Goal: Task Accomplishment & Management: Use online tool/utility

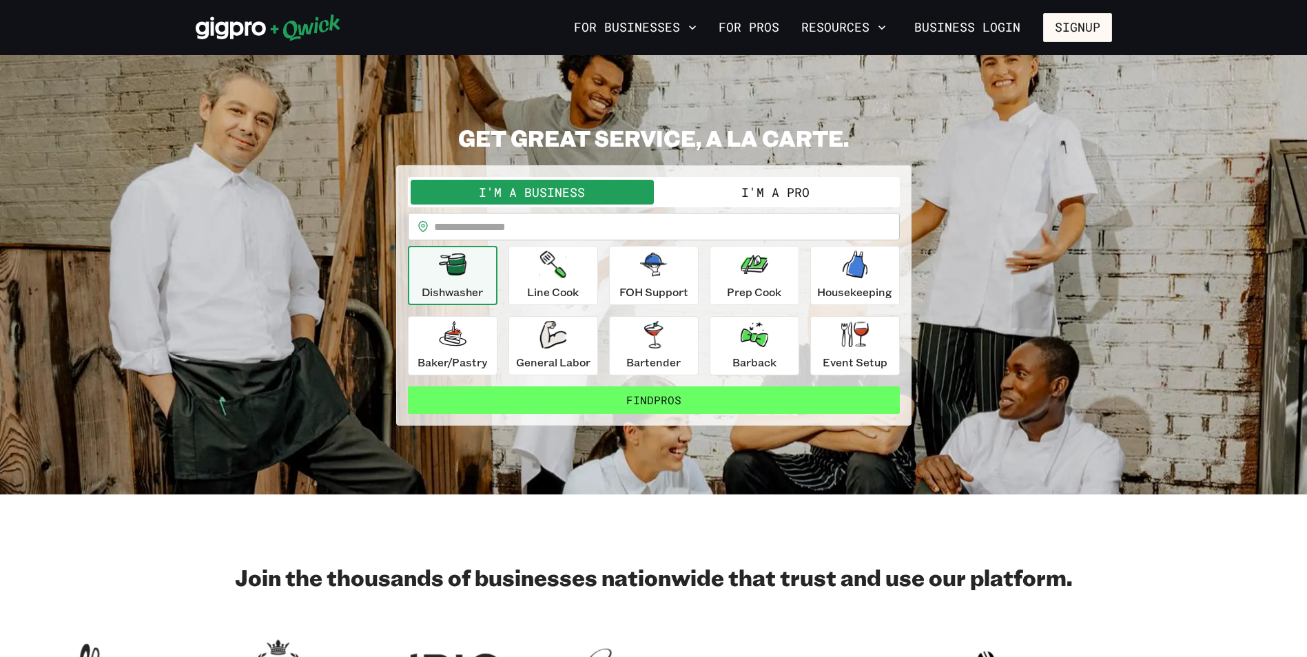
click at [611, 400] on button "Find Pros" at bounding box center [654, 401] width 492 height 28
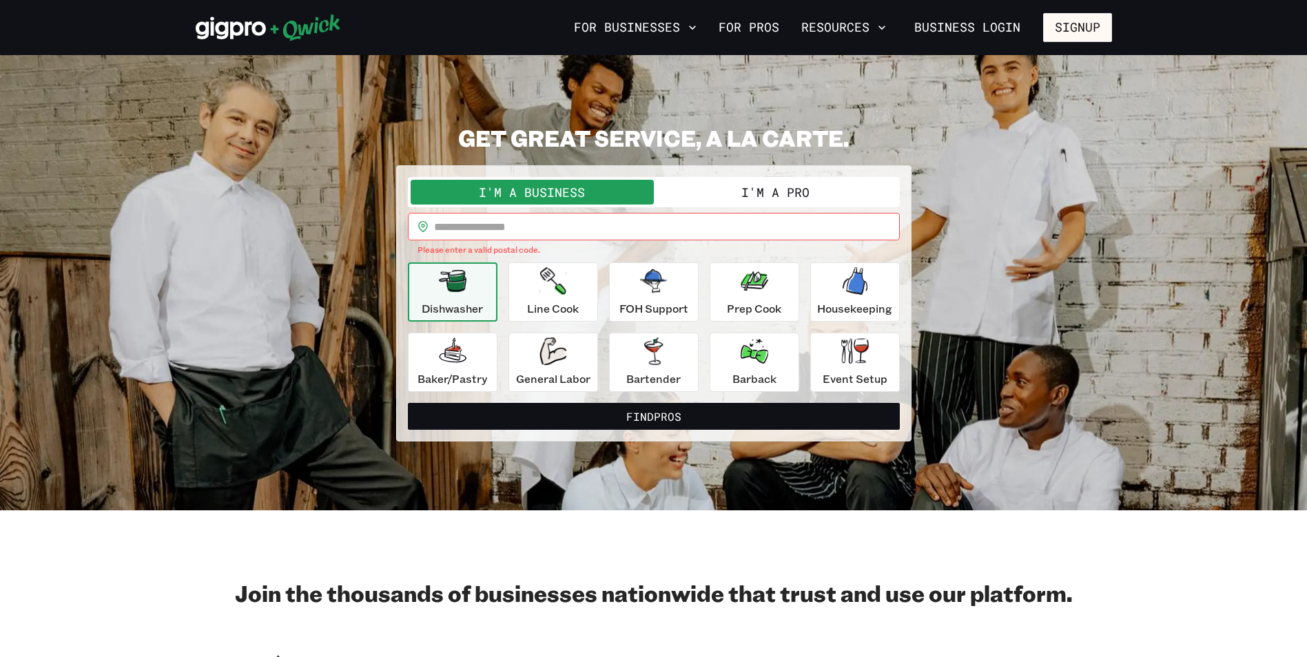
click at [576, 229] on input "text" at bounding box center [667, 227] width 466 height 28
type input "*****"
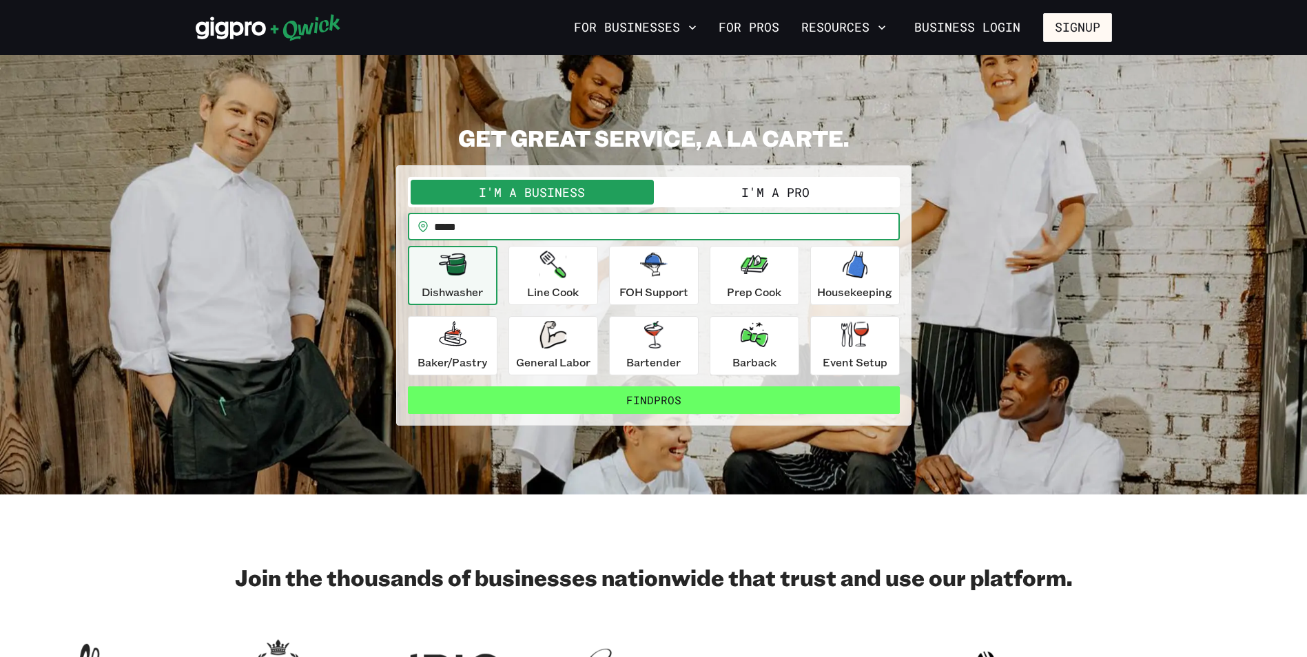
click at [668, 402] on button "Find Pros" at bounding box center [654, 401] width 492 height 28
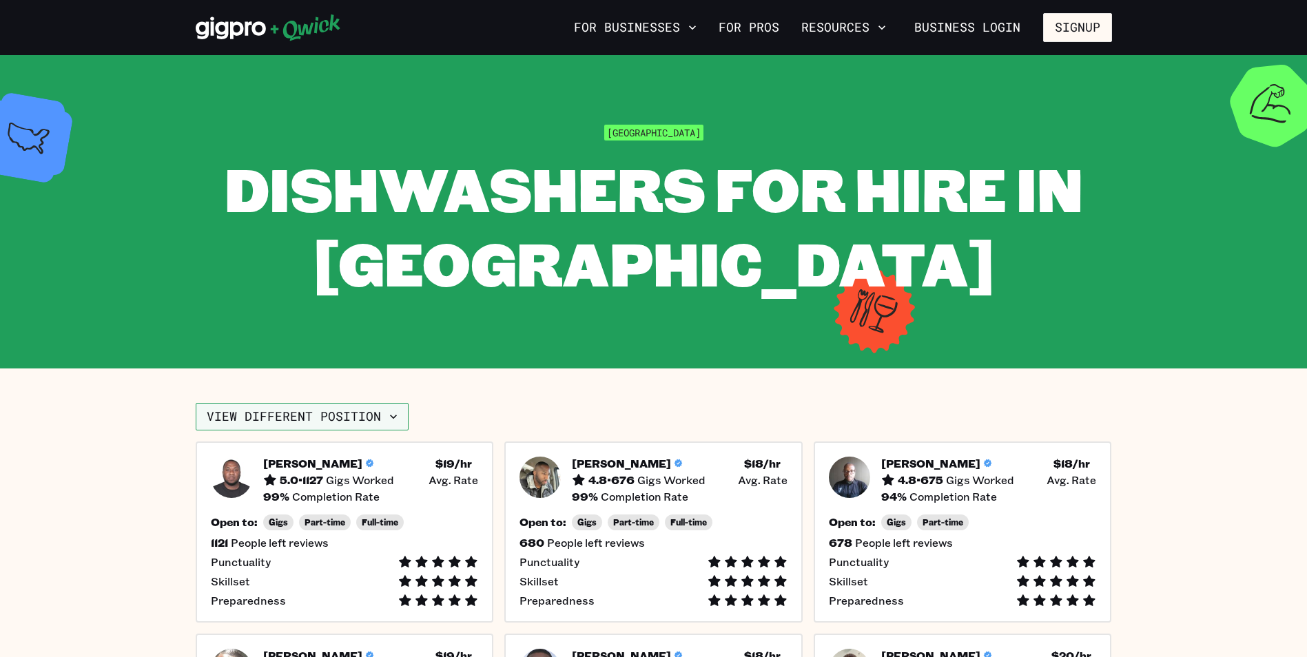
click at [393, 423] on icon "button" at bounding box center [394, 417] width 14 height 14
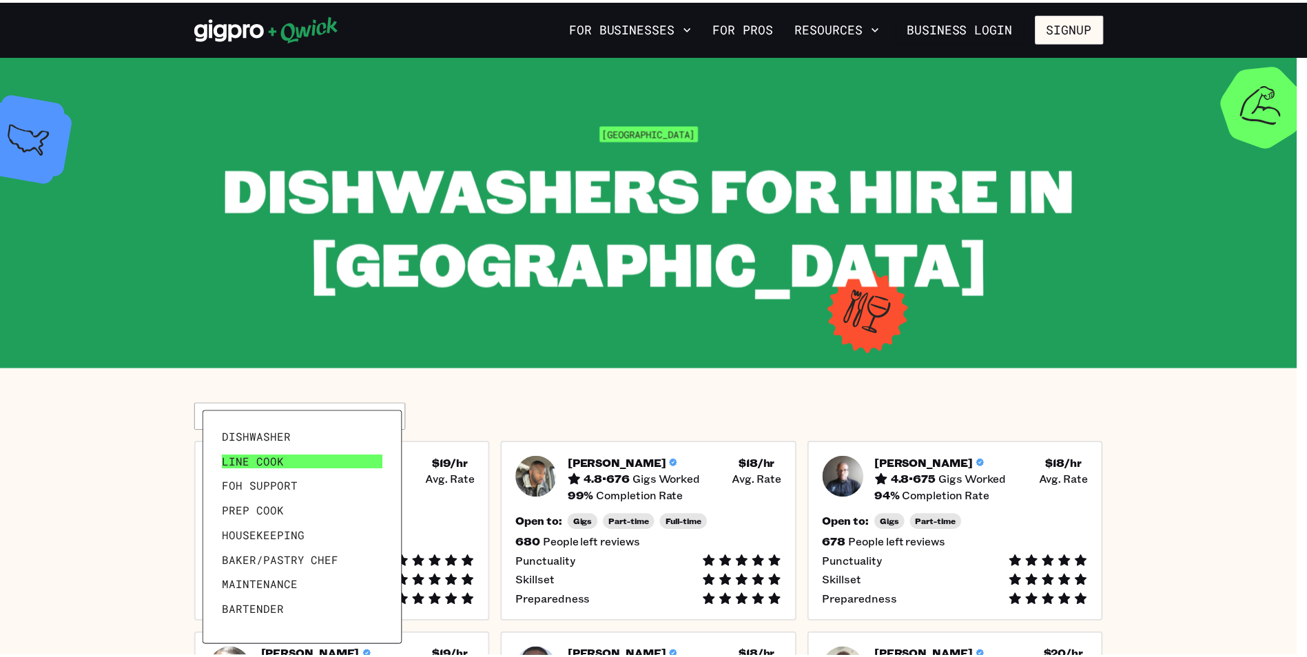
scroll to position [66, 0]
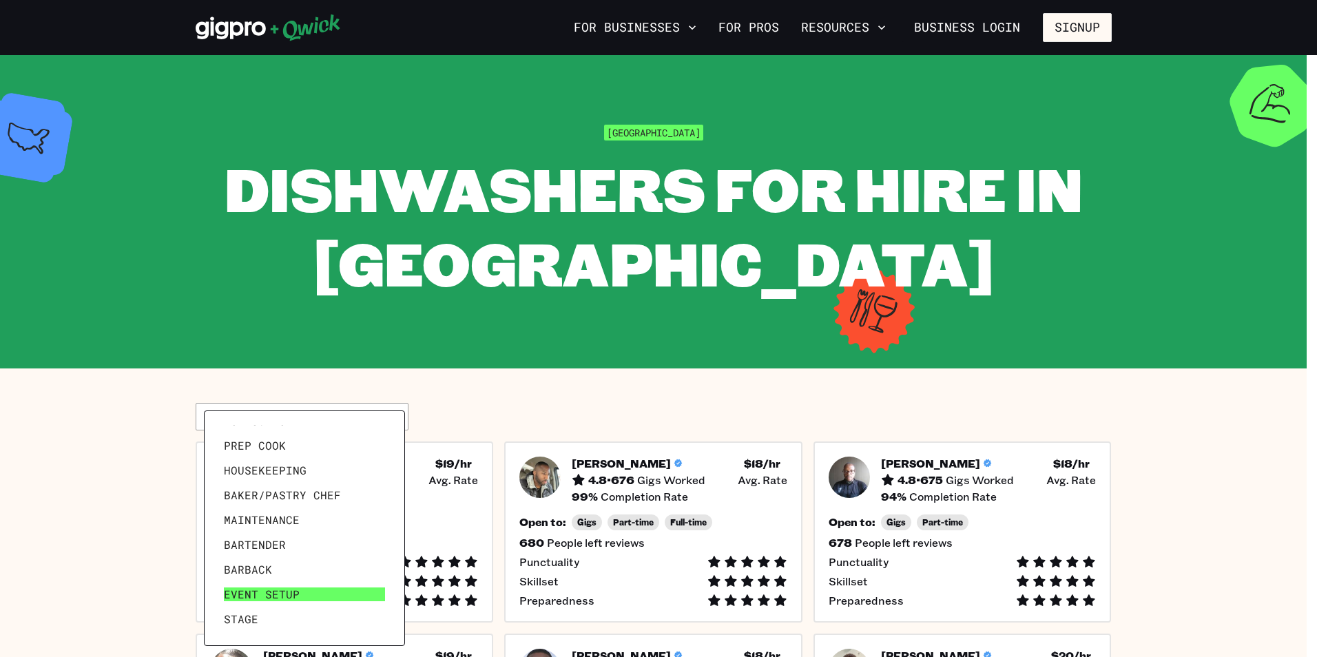
click at [316, 590] on link "Event Setup" at bounding box center [304, 594] width 172 height 25
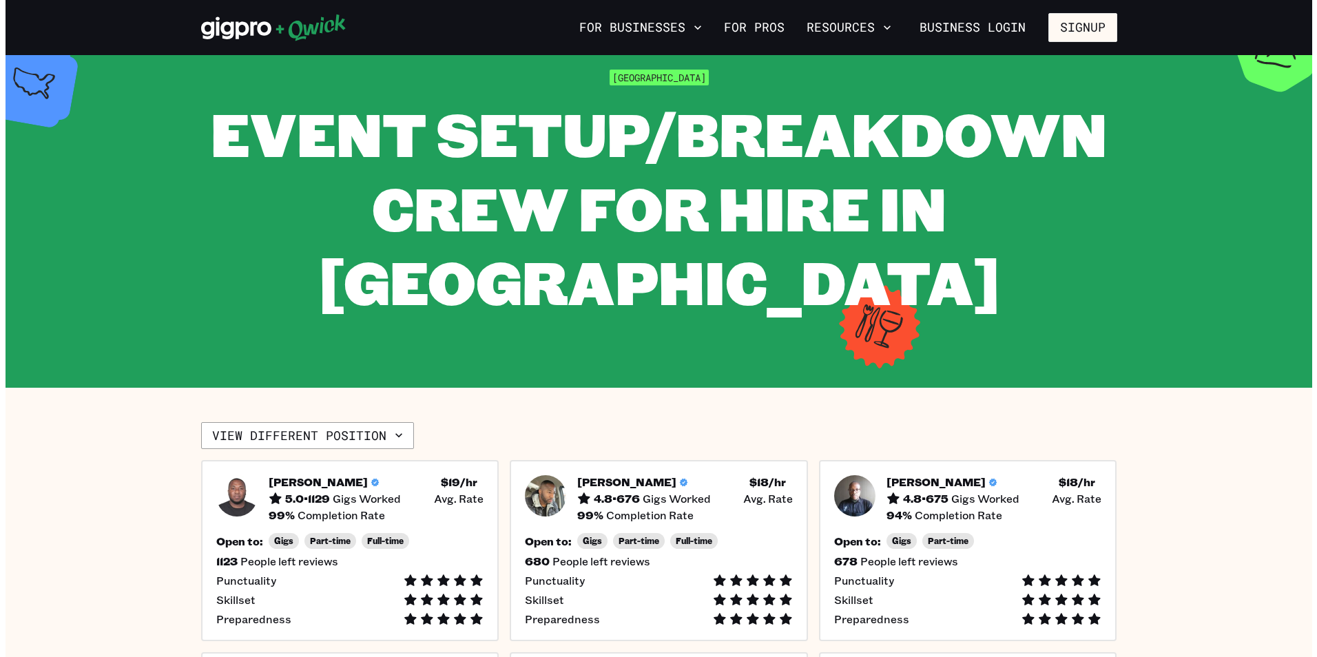
scroll to position [138, 0]
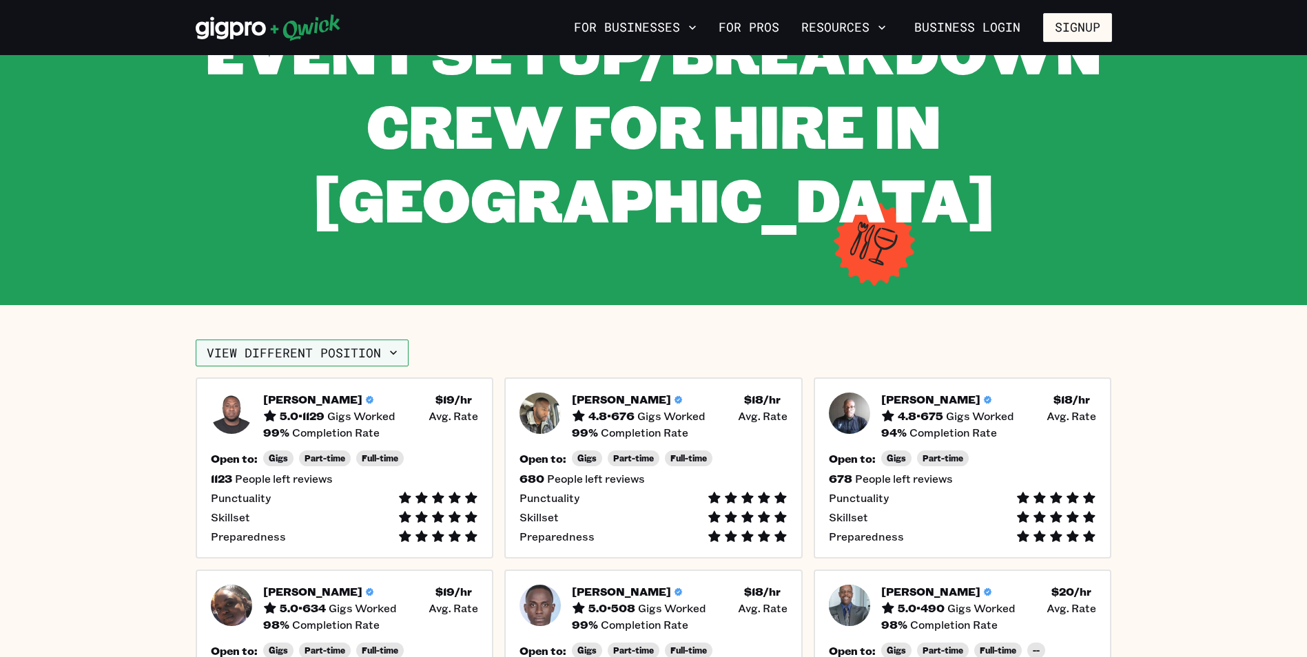
click at [375, 364] on button "View different position" at bounding box center [302, 354] width 213 height 28
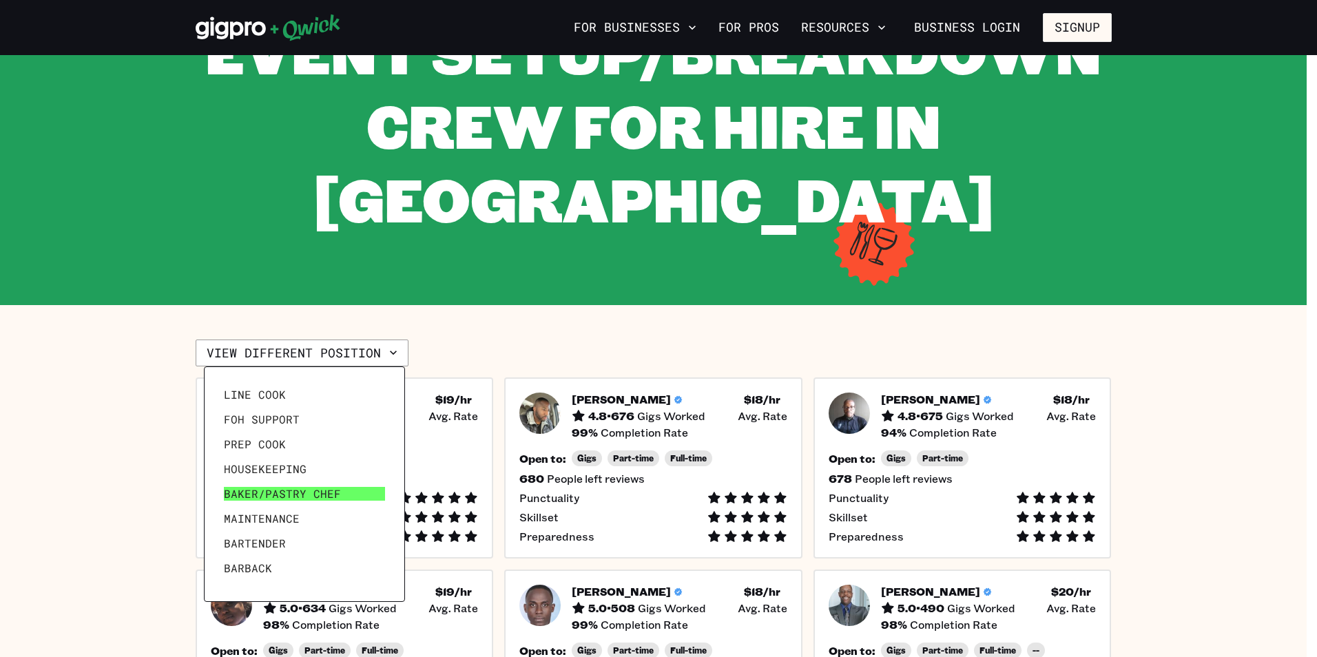
scroll to position [0, 0]
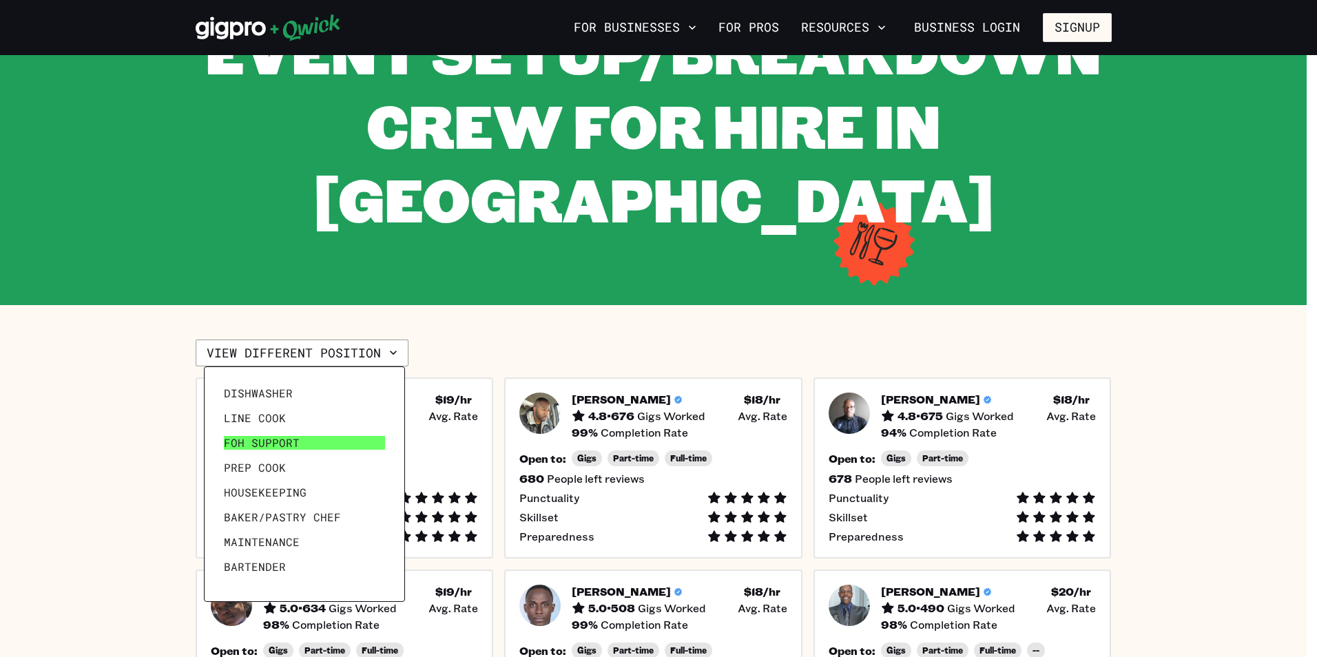
click at [336, 445] on link "FOH Support" at bounding box center [304, 443] width 172 height 25
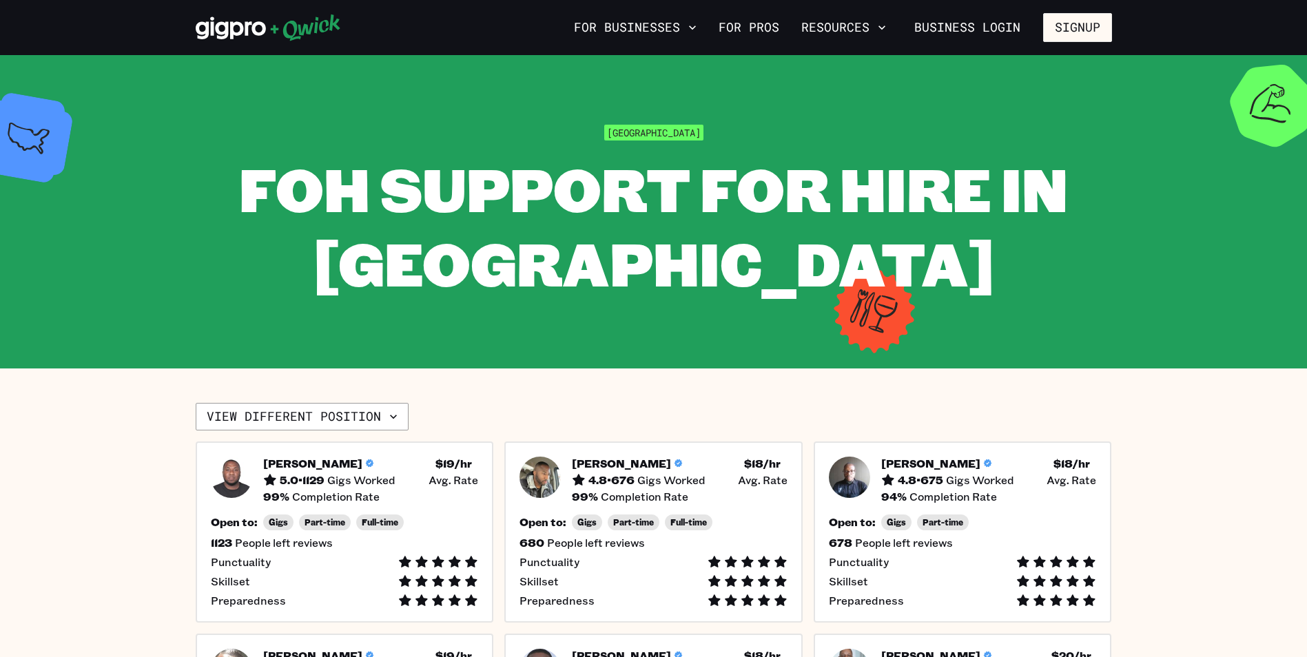
scroll to position [276, 0]
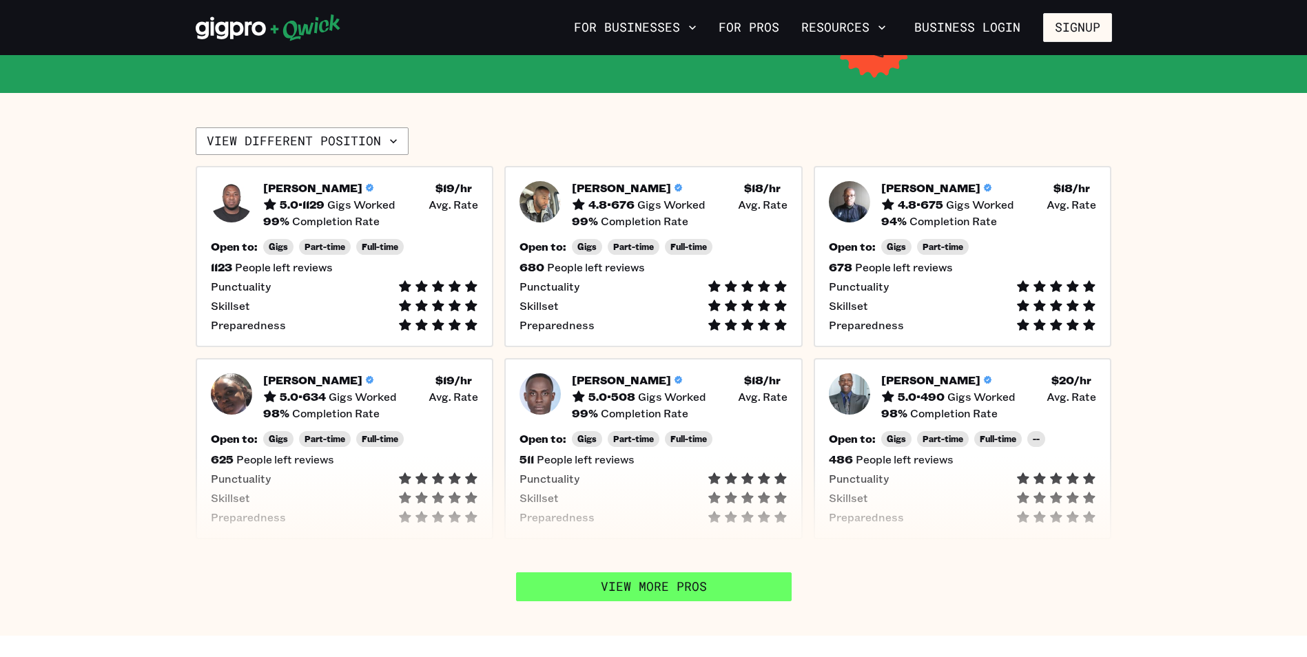
click at [697, 594] on link "View More Pros" at bounding box center [654, 587] width 276 height 29
